Goal: Find specific page/section: Find specific page/section

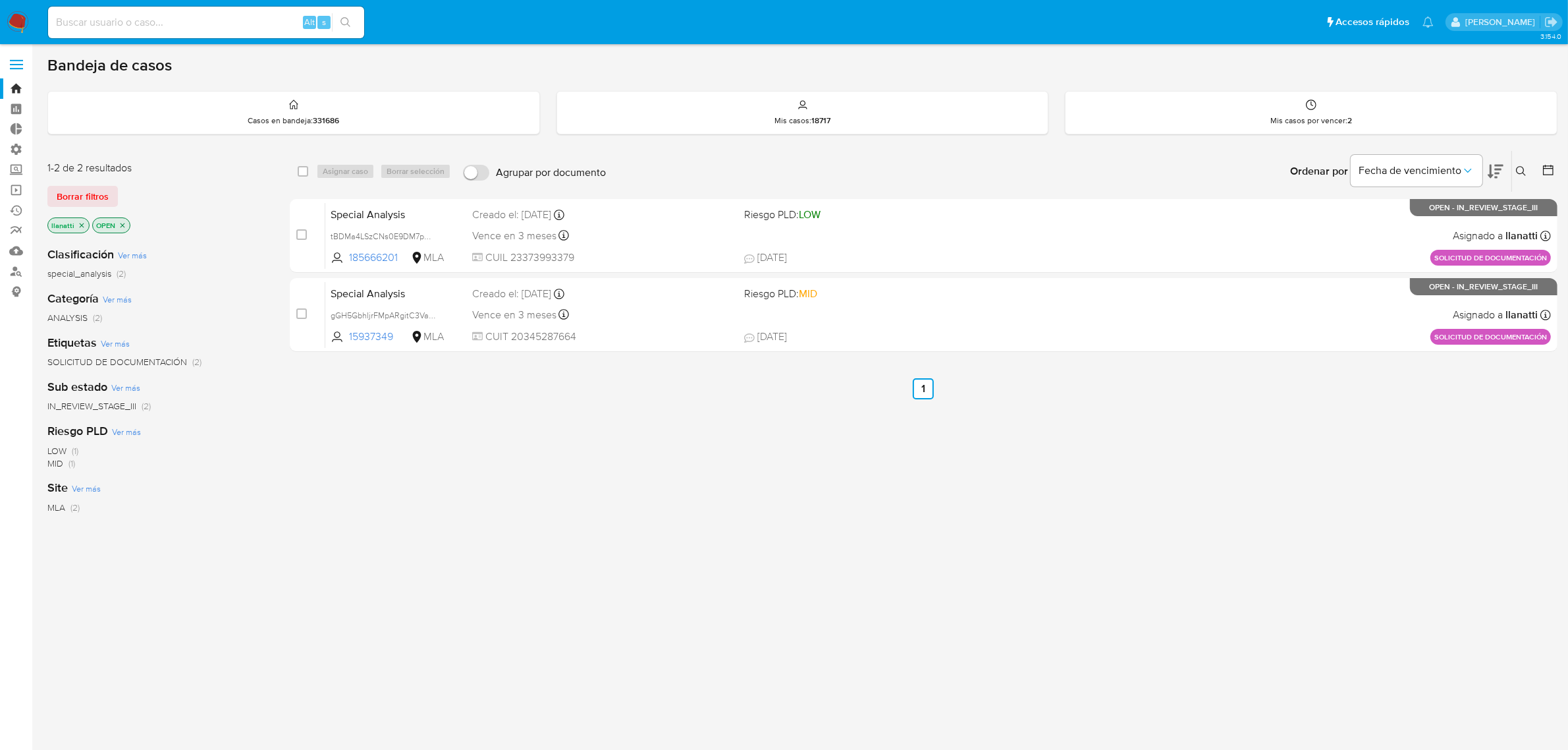
click at [119, 222] on icon "close-filter" at bounding box center [122, 225] width 8 height 8
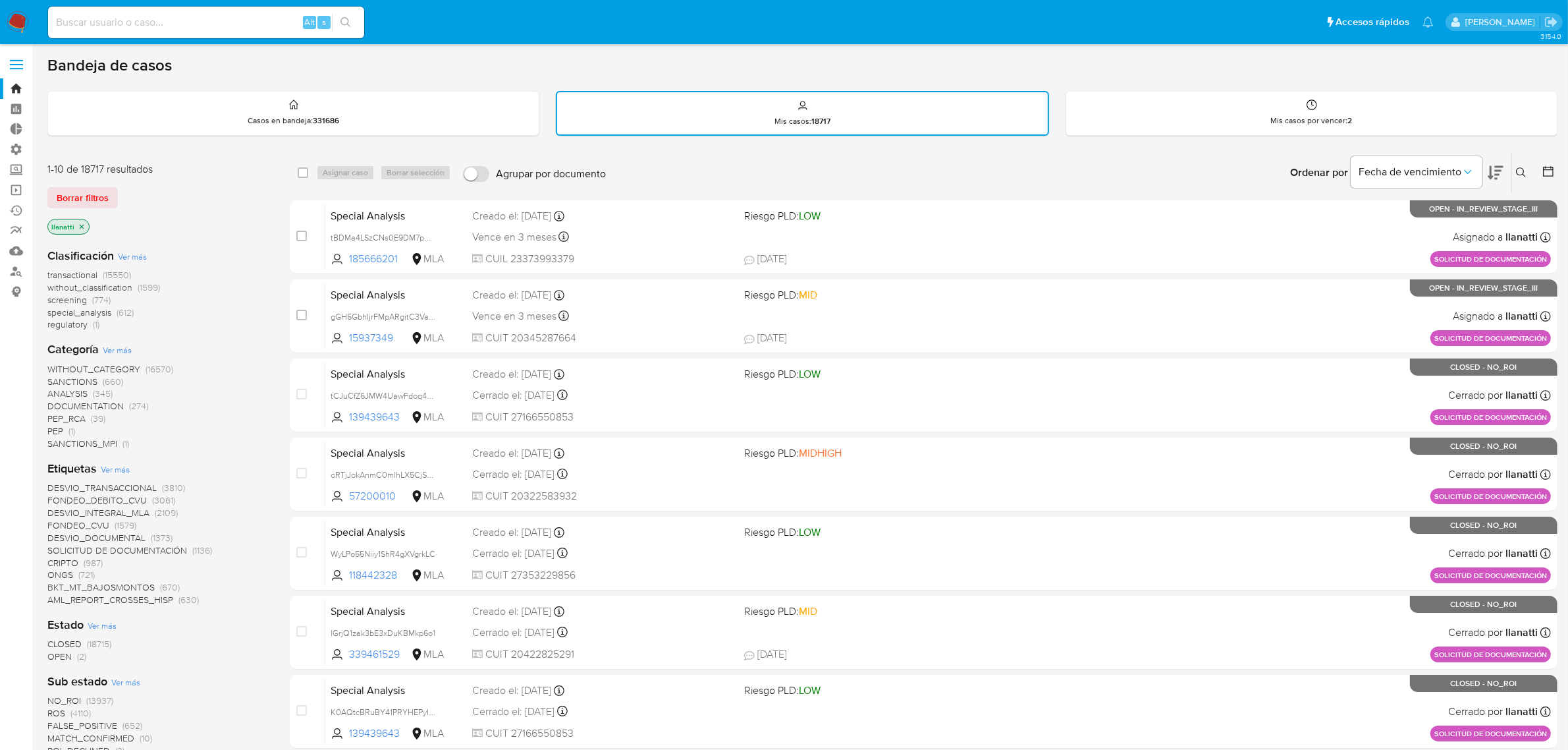
click at [84, 222] on p "llanatti" at bounding box center [69, 227] width 41 height 15
click at [80, 226] on icon "close-filter" at bounding box center [81, 226] width 4 height 4
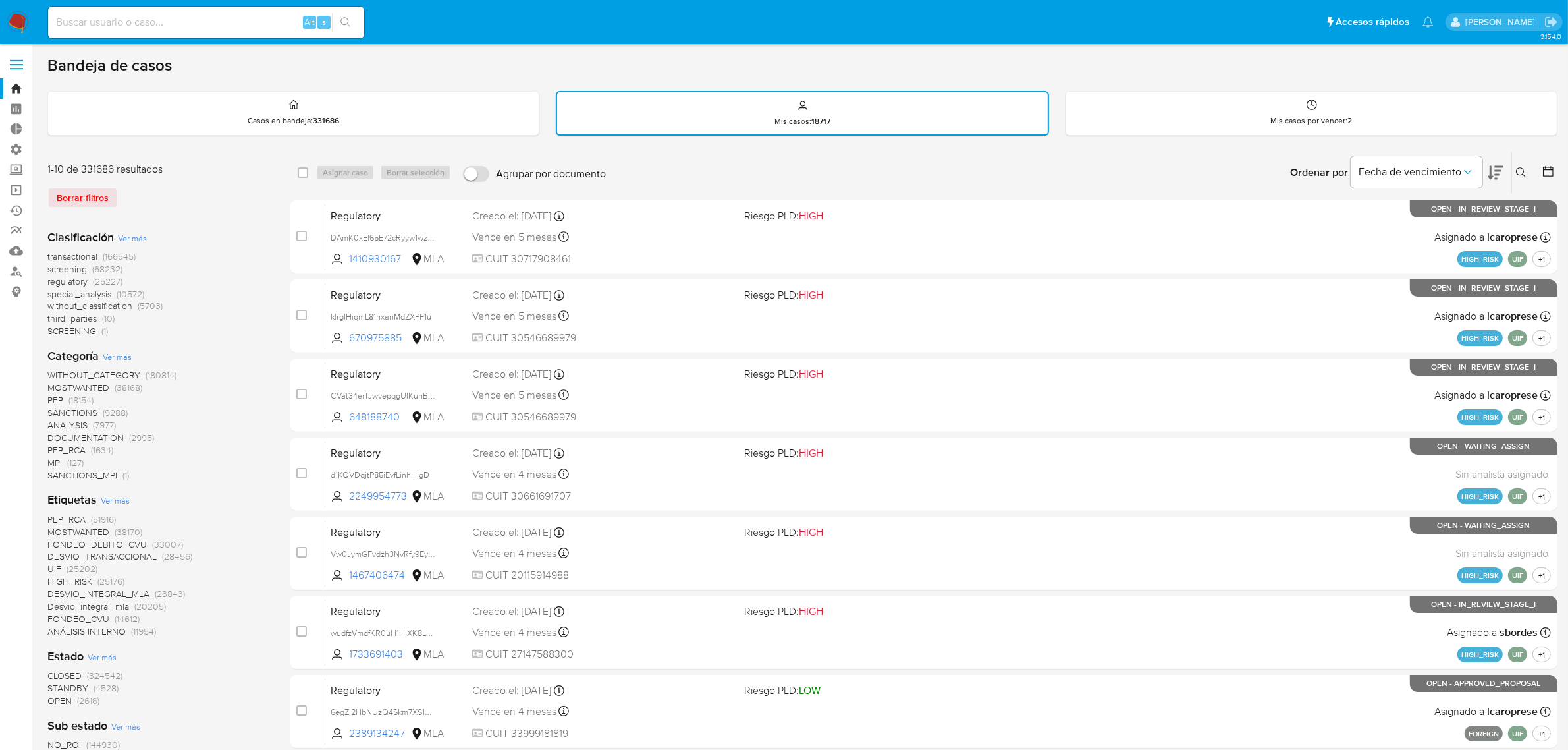
click at [58, 458] on span "MPI" at bounding box center [54, 462] width 15 height 13
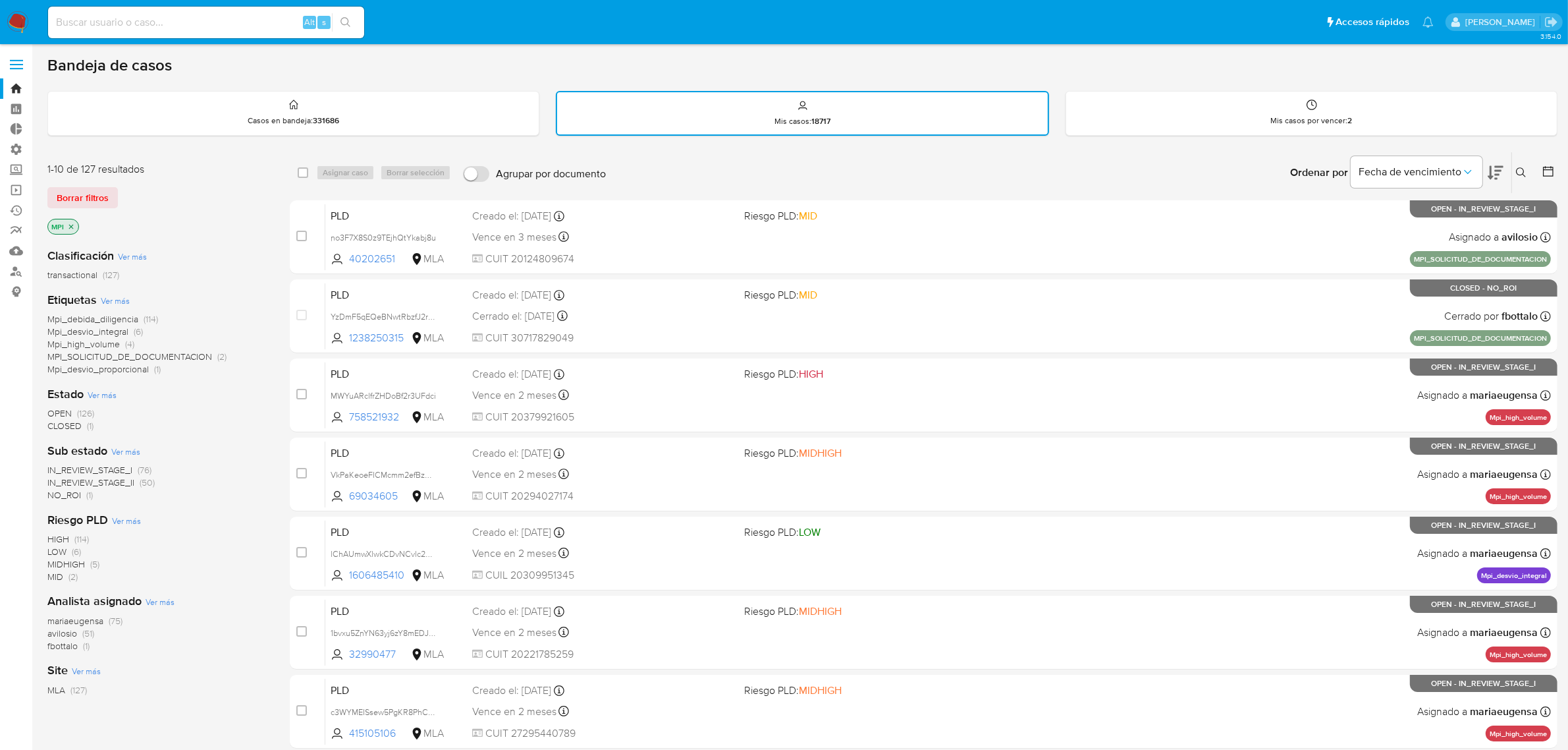
click at [70, 225] on icon "close-filter" at bounding box center [71, 226] width 4 height 4
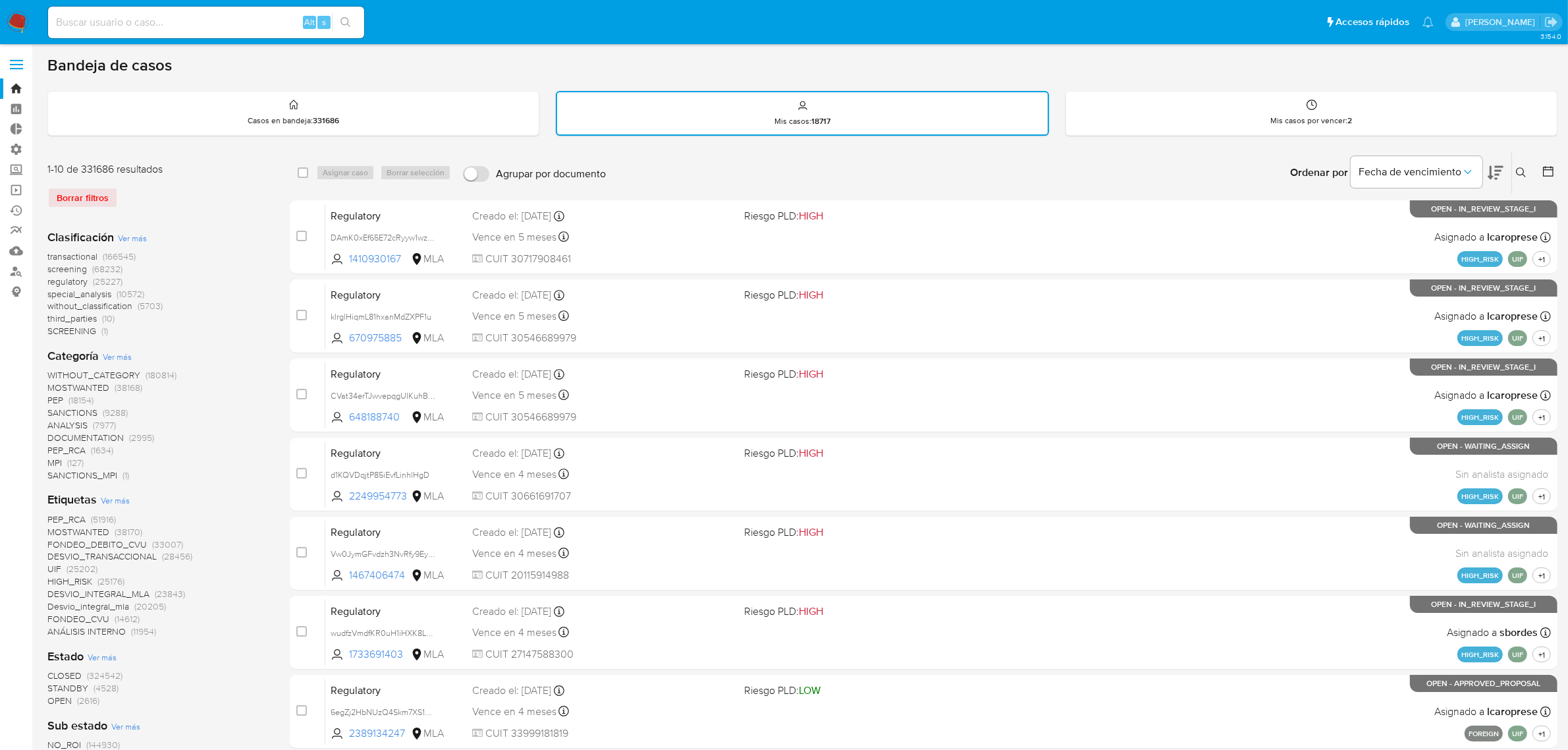
click at [84, 279] on span "regulatory" at bounding box center [67, 281] width 40 height 13
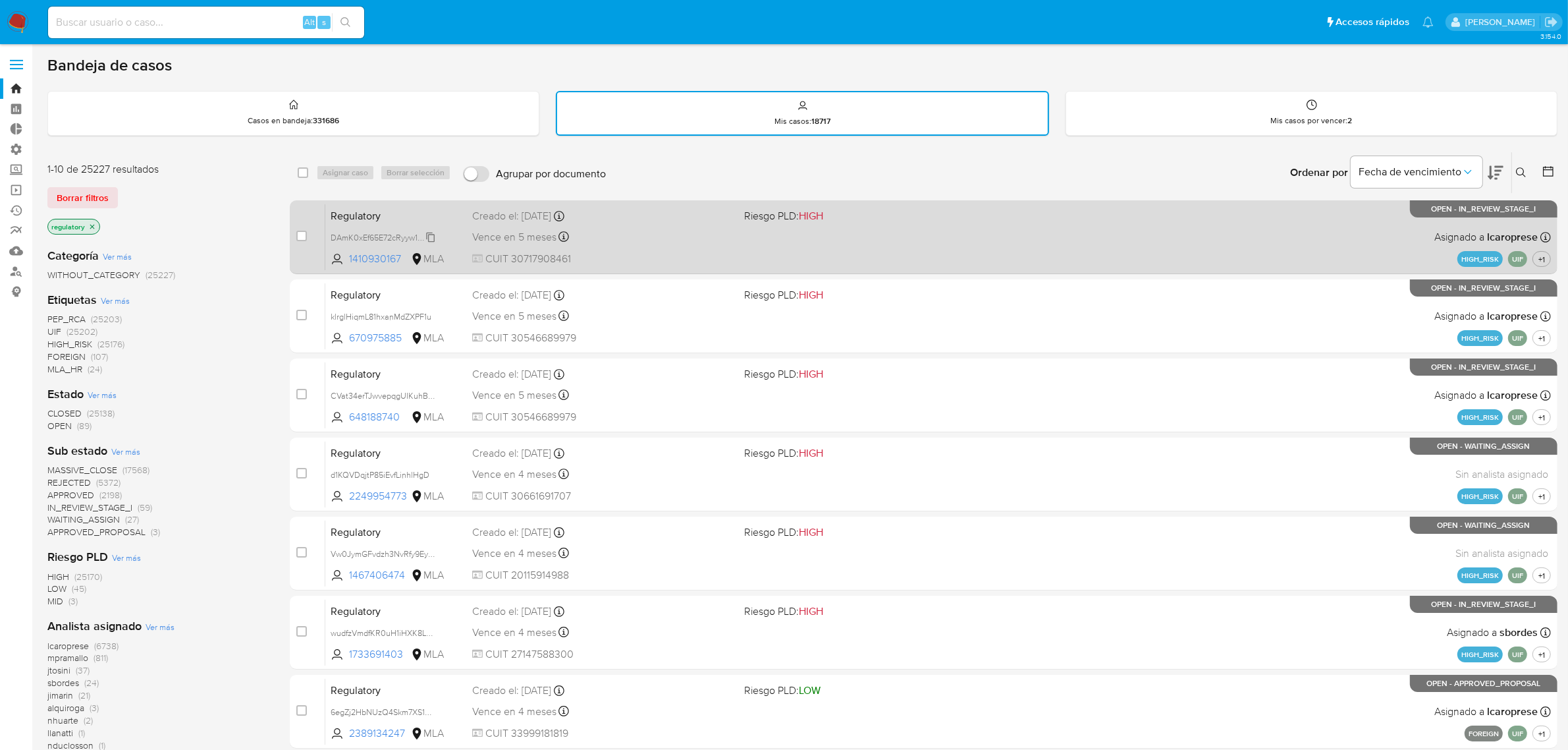
click at [430, 234] on span "DAmK0xEf65E72cRyyw1wzIP3" at bounding box center [384, 236] width 108 height 15
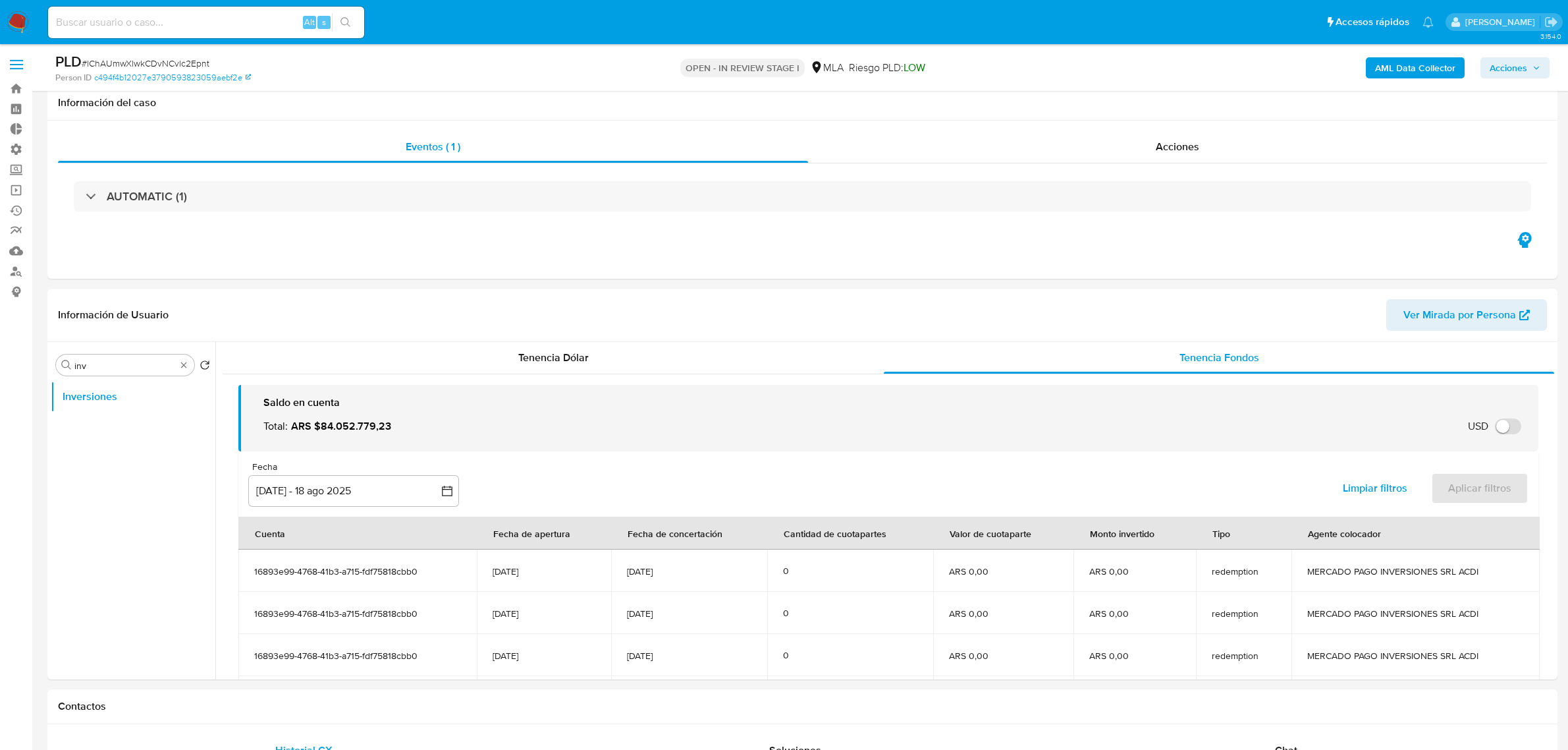
select select "10"
